Goal: Find specific page/section: Find specific page/section

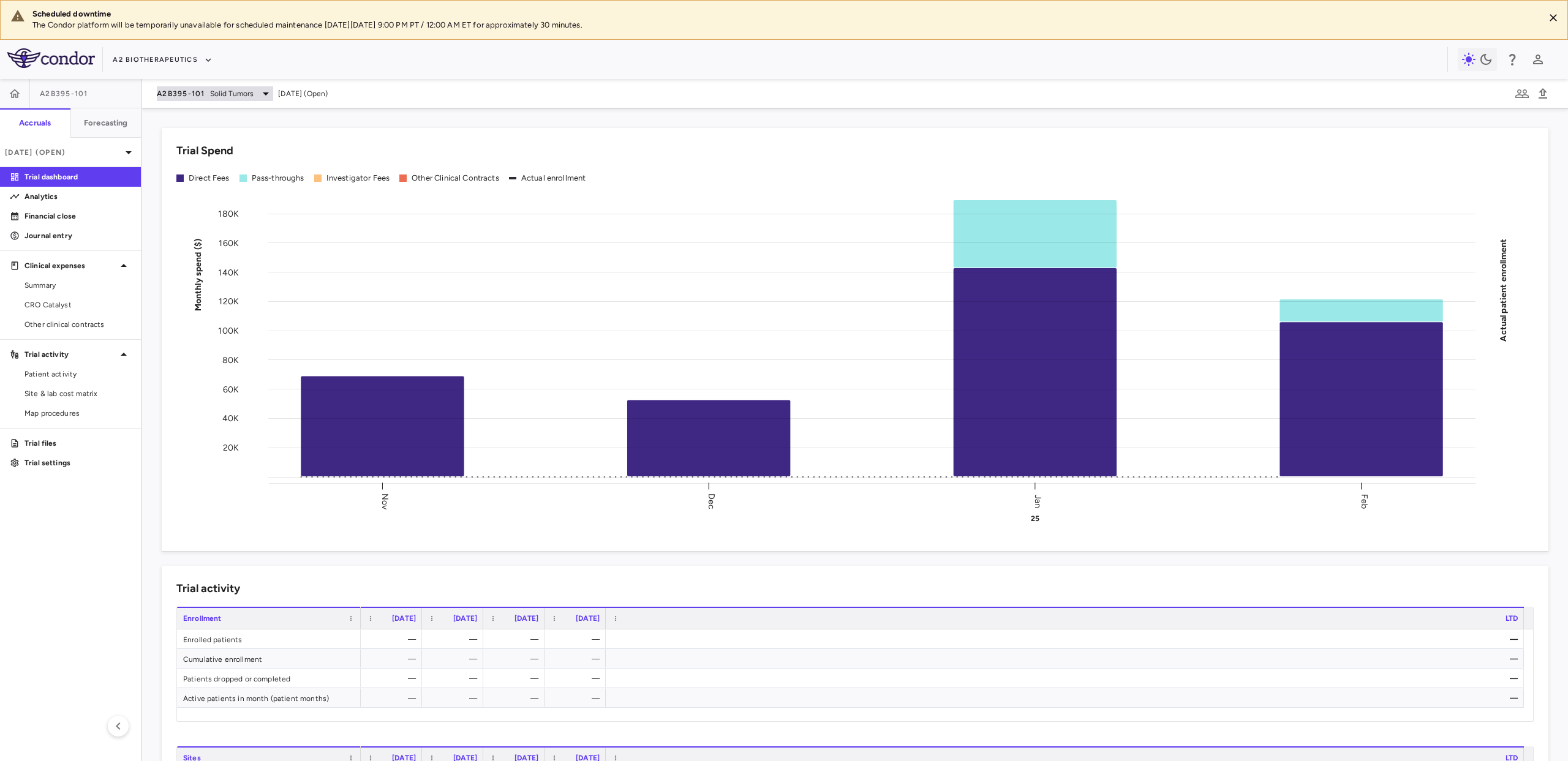
click at [235, 99] on div "A2B395-101 Solid [MEDICAL_DATA]" at bounding box center [215, 93] width 117 height 14
click at [171, 63] on div at bounding box center [784, 380] width 1568 height 761
click at [173, 59] on button "A2 Biotherapeutics" at bounding box center [162, 60] width 100 height 19
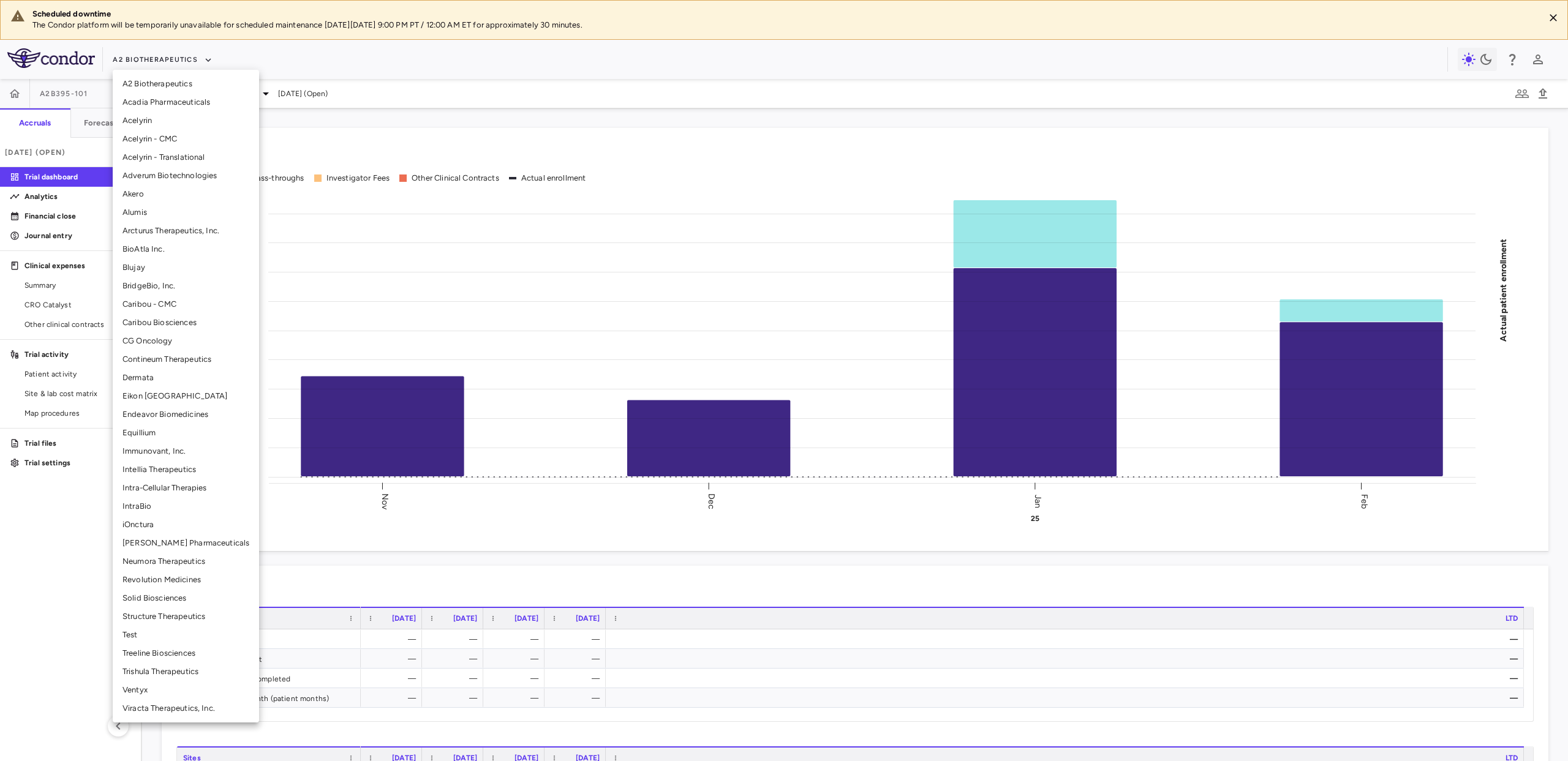
click at [171, 101] on li "Acadia Pharmaceuticals" at bounding box center [186, 102] width 146 height 19
